Goal: Use online tool/utility: Utilize a website feature to perform a specific function

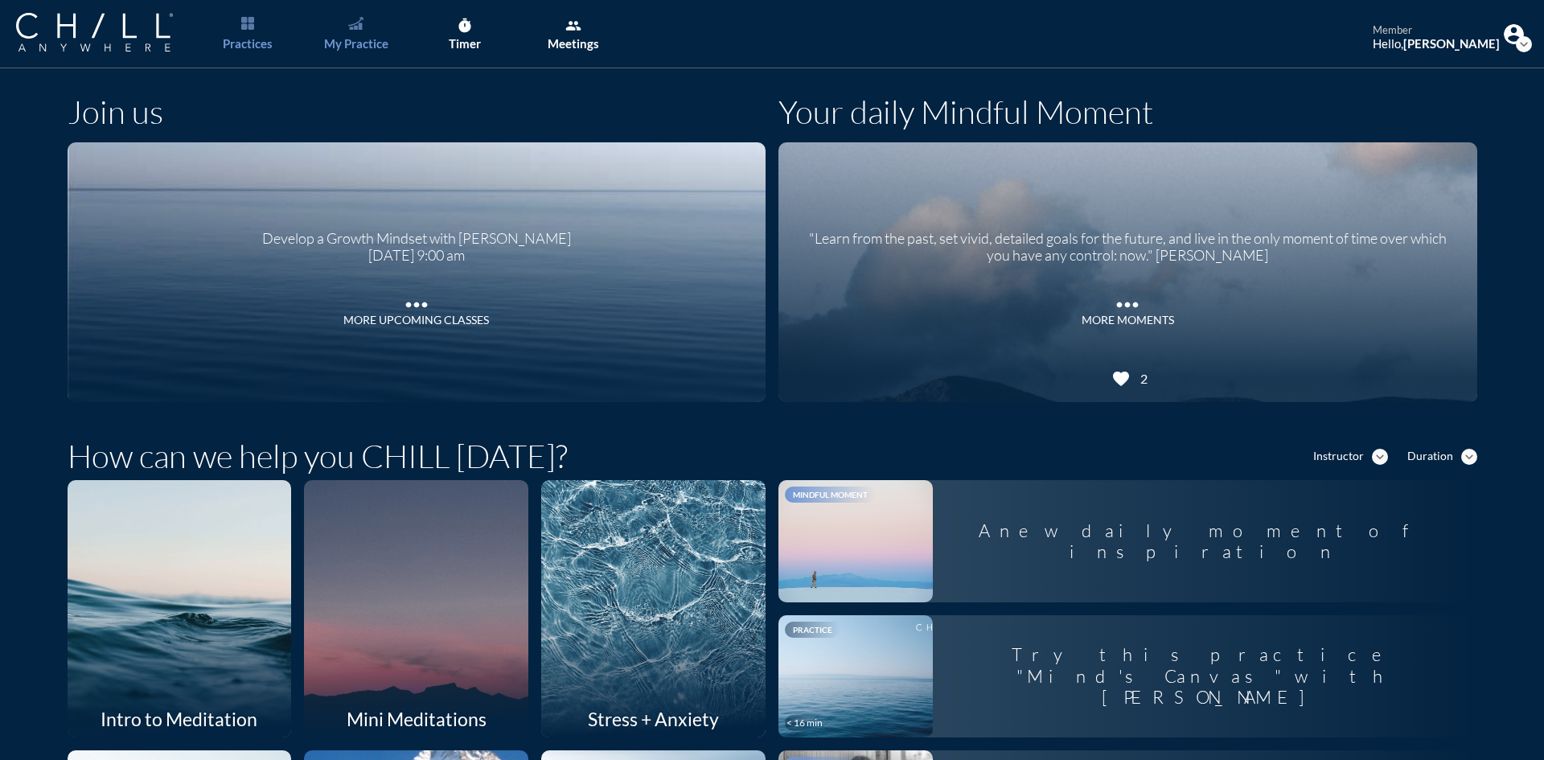
click at [359, 44] on div "My Practice" at bounding box center [356, 43] width 64 height 14
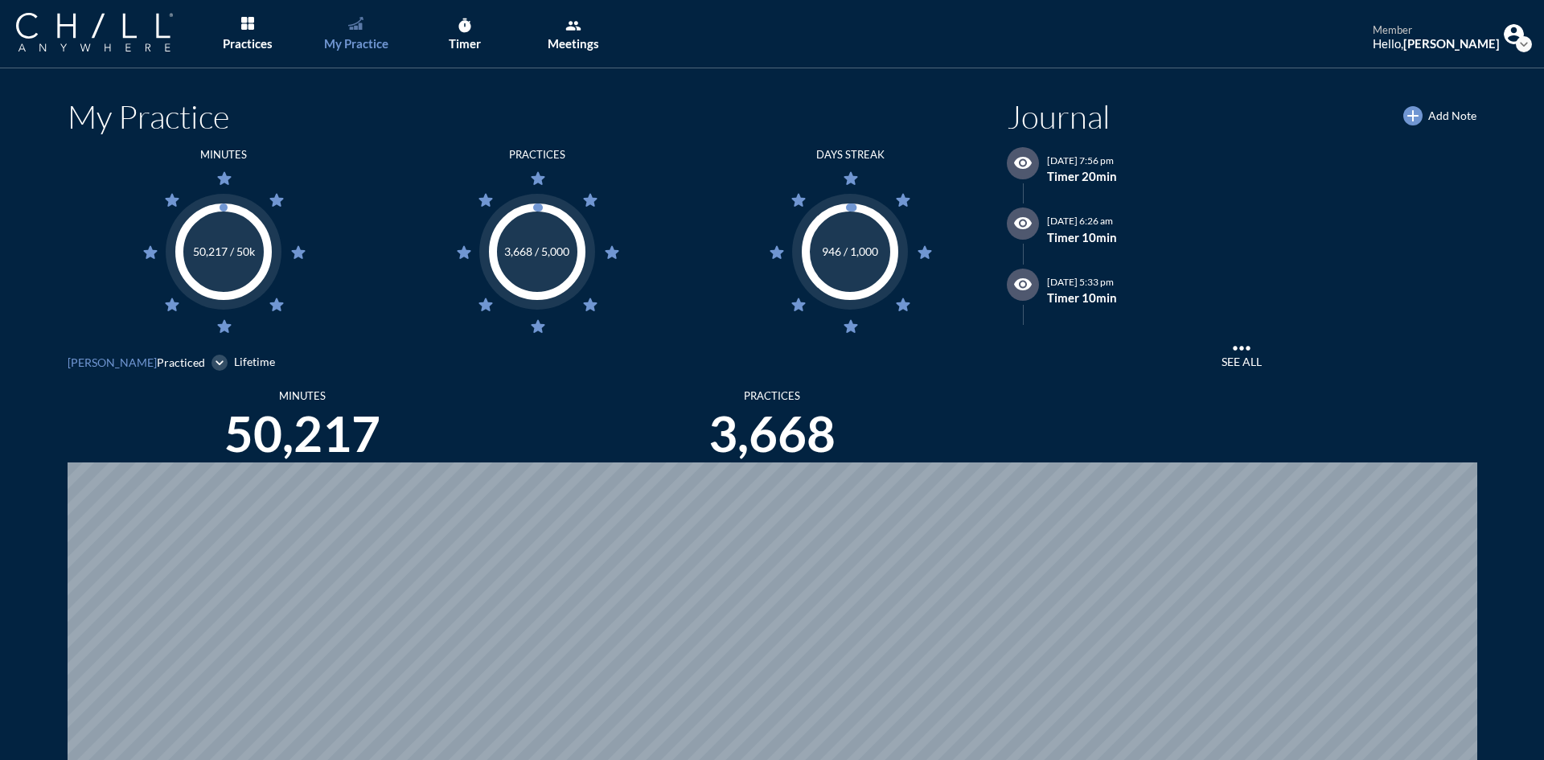
scroll to position [760, 1532]
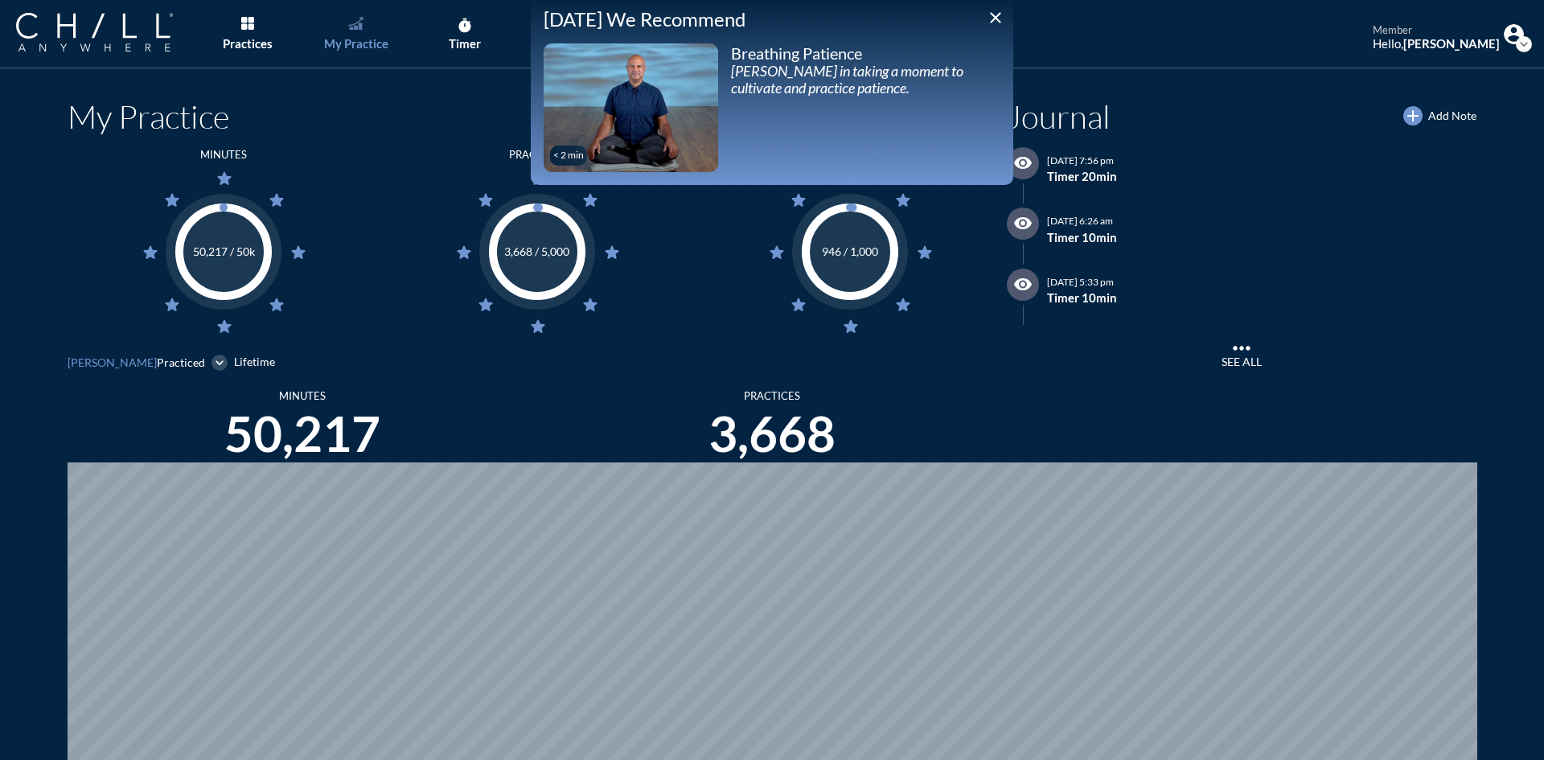
click at [996, 12] on icon "close" at bounding box center [995, 17] width 19 height 19
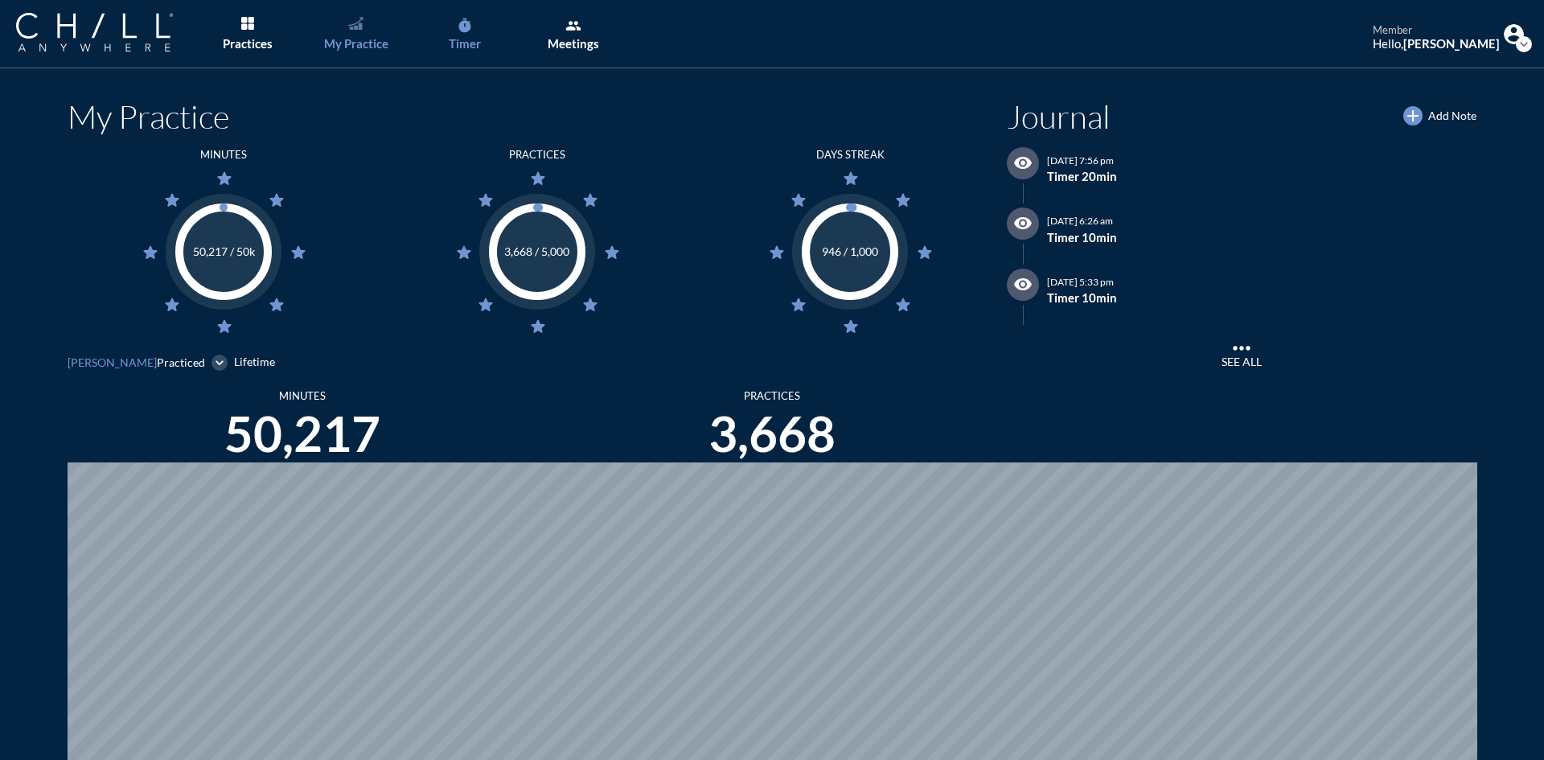
click at [470, 23] on icon "timer" at bounding box center [465, 26] width 16 height 16
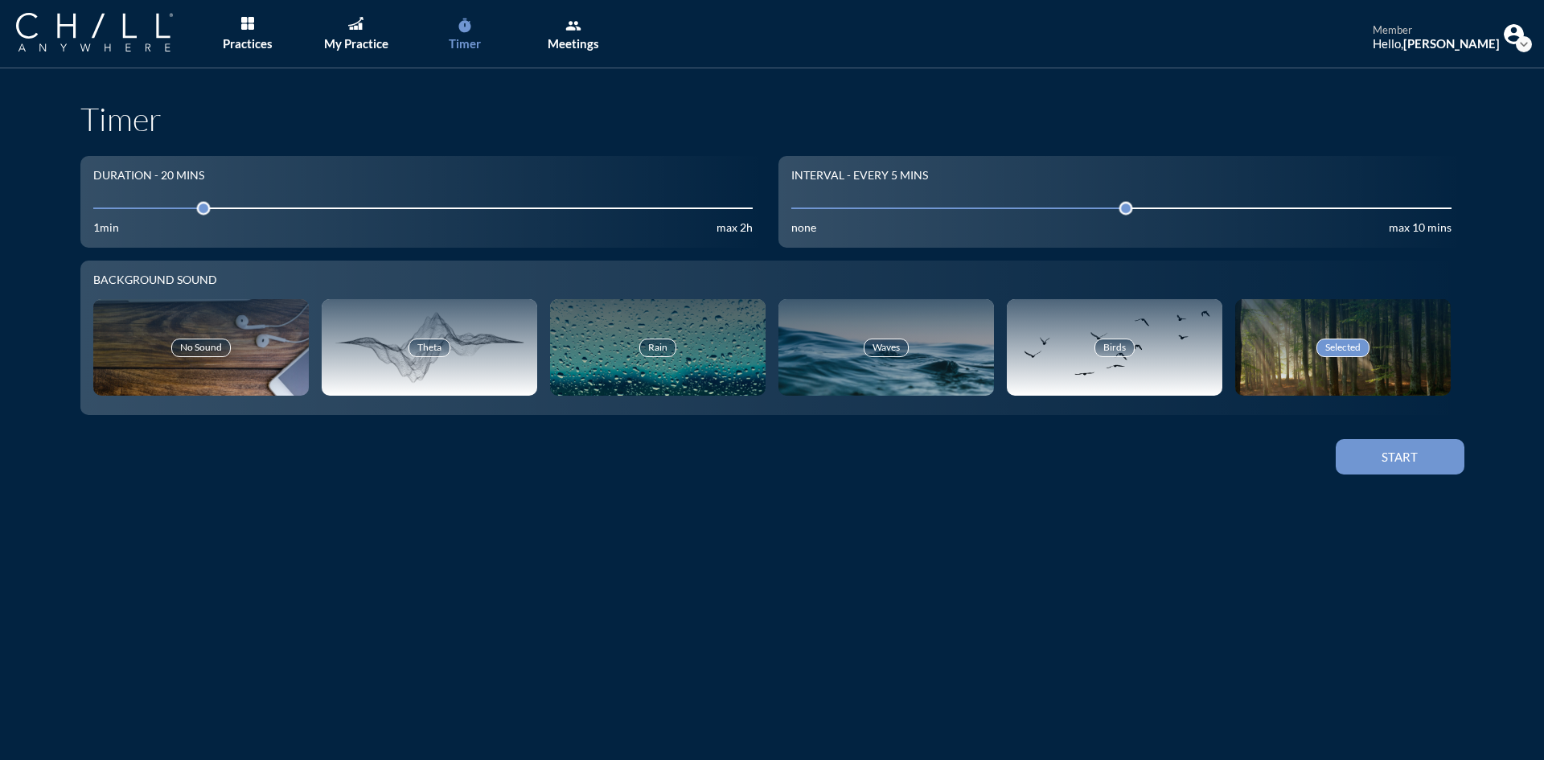
click at [136, 200] on input "20" at bounding box center [423, 207] width 660 height 15
click at [1414, 448] on button "Start" at bounding box center [1400, 456] width 129 height 35
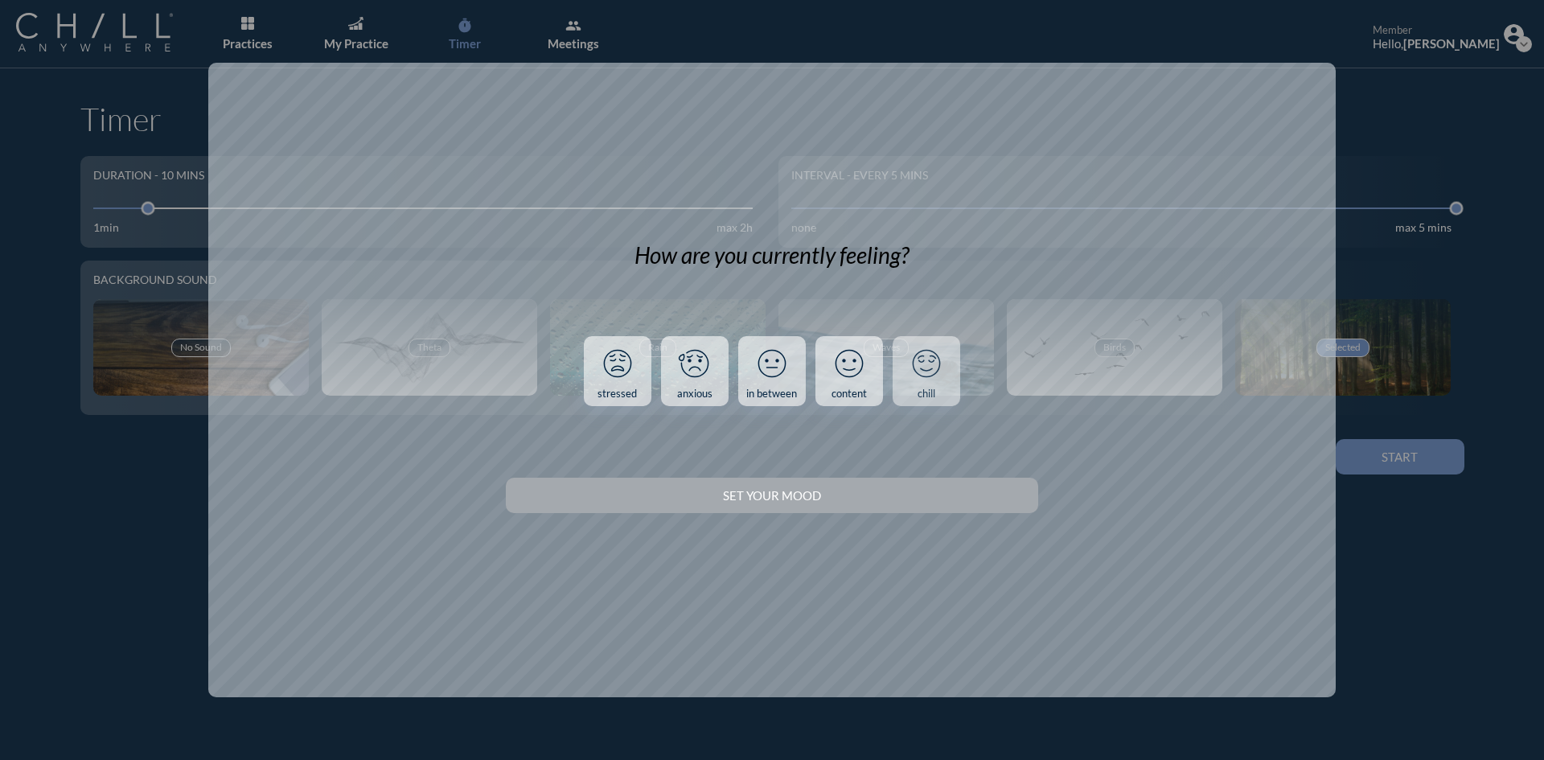
click at [913, 397] on link "chill" at bounding box center [927, 371] width 68 height 71
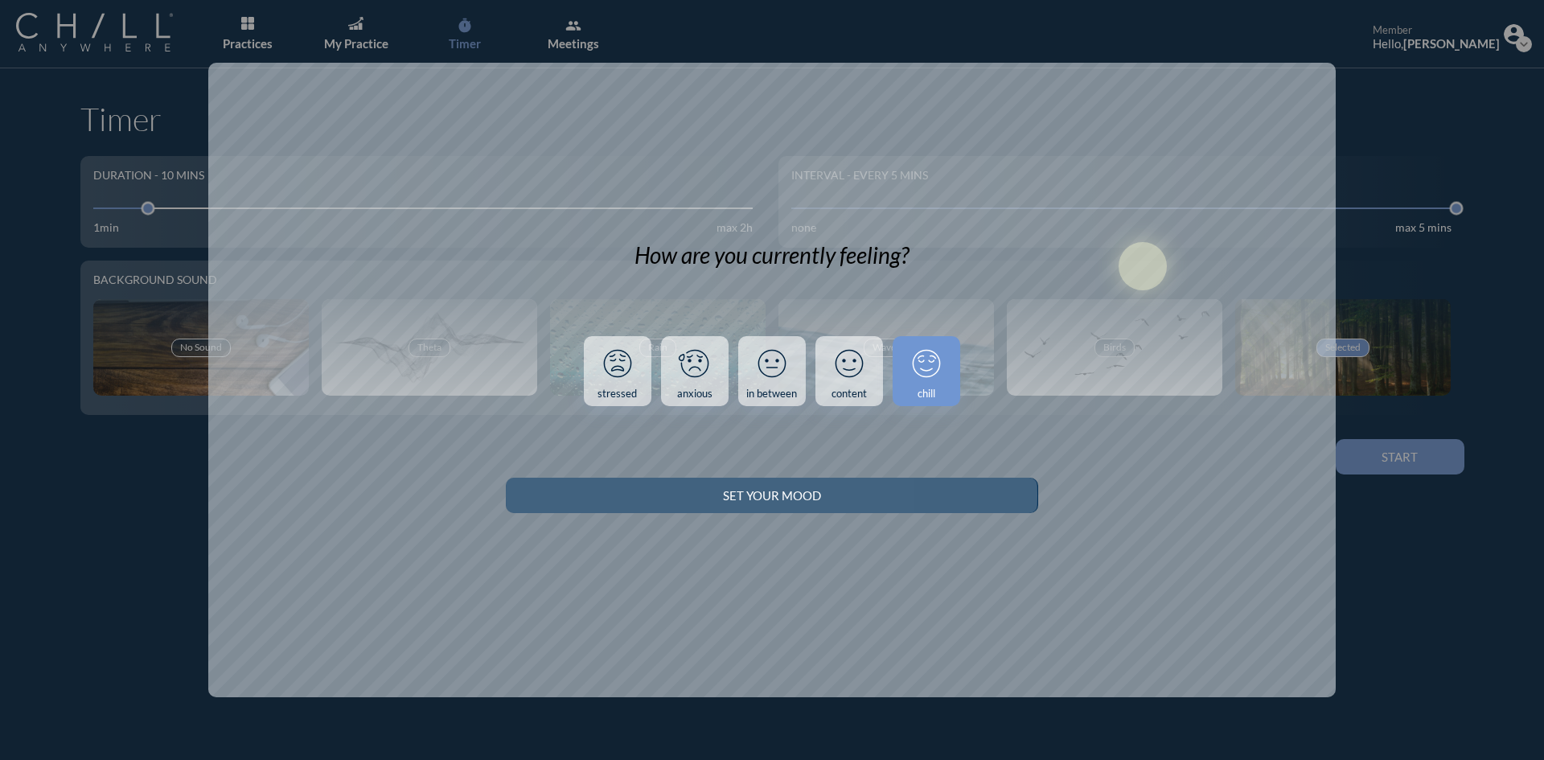
click at [923, 505] on button "Set your Mood" at bounding box center [772, 495] width 532 height 35
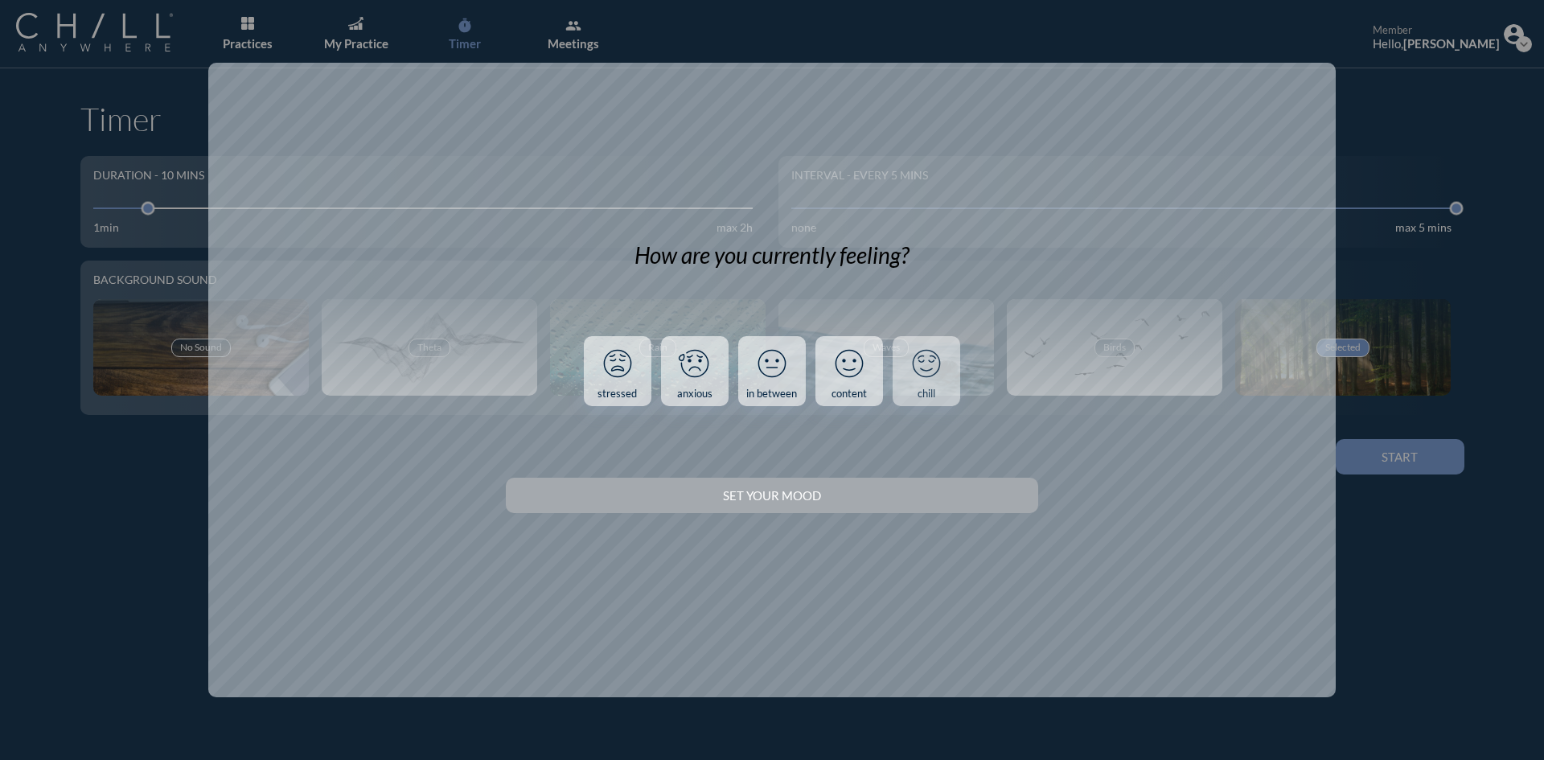
click at [900, 385] on link "chill" at bounding box center [927, 371] width 68 height 71
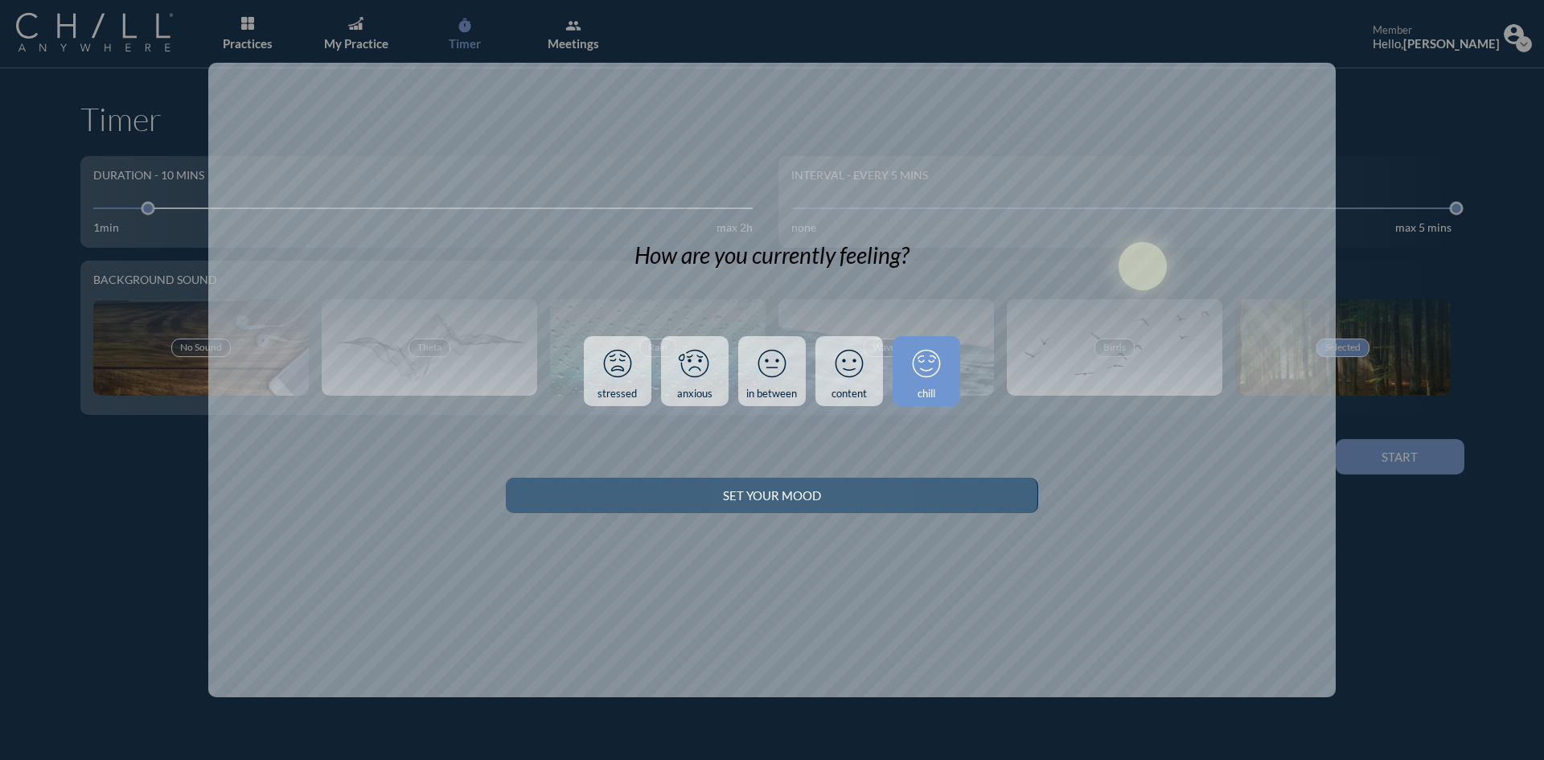
click at [902, 511] on button "Set your Mood" at bounding box center [772, 495] width 532 height 35
